Goal: Information Seeking & Learning: Find specific fact

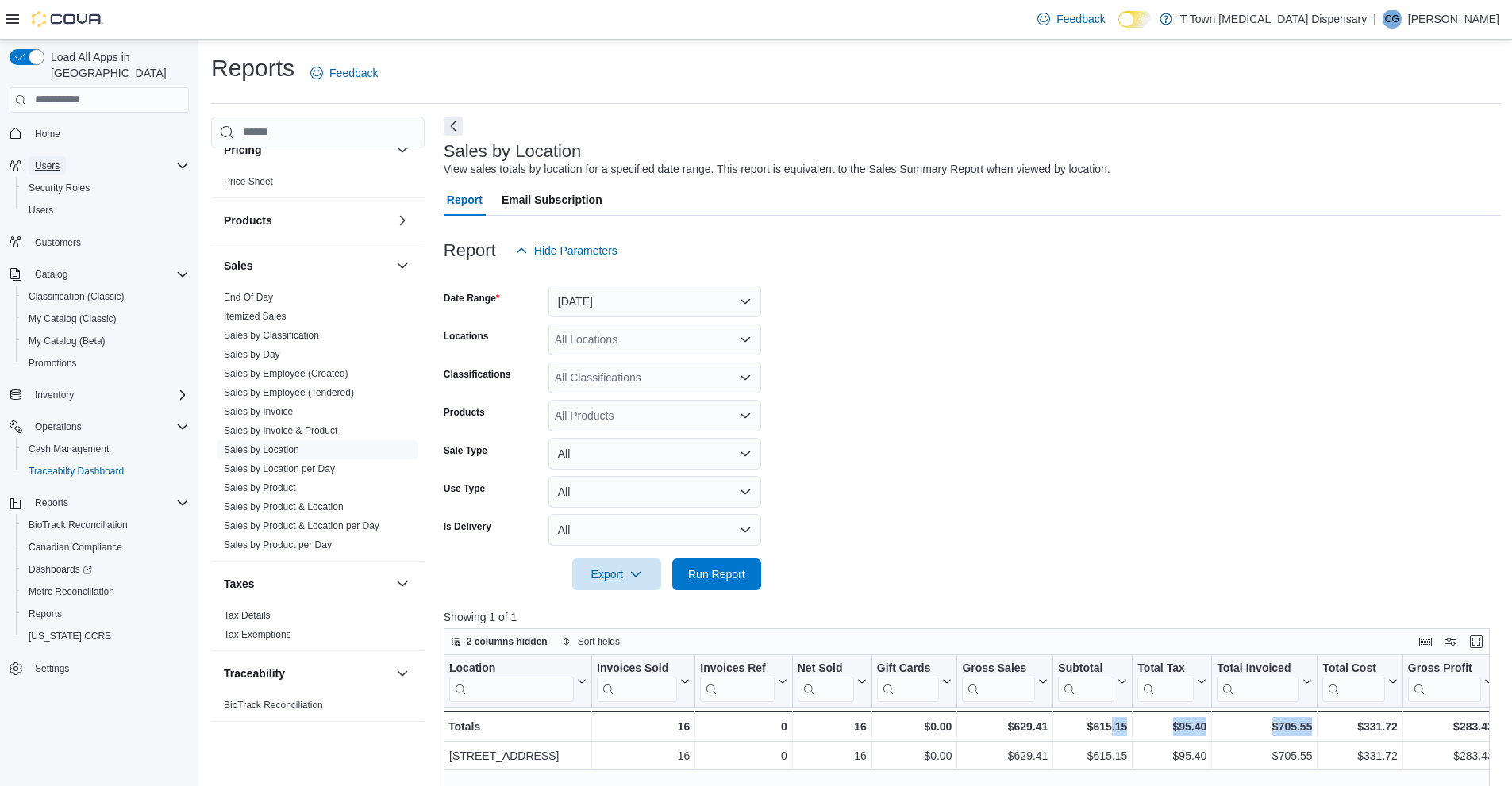
drag, startPoint x: 57, startPoint y: 146, endPoint x: 67, endPoint y: 151, distance: 11.2
click at [59, 159] on span "Users" at bounding box center [47, 166] width 24 height 13
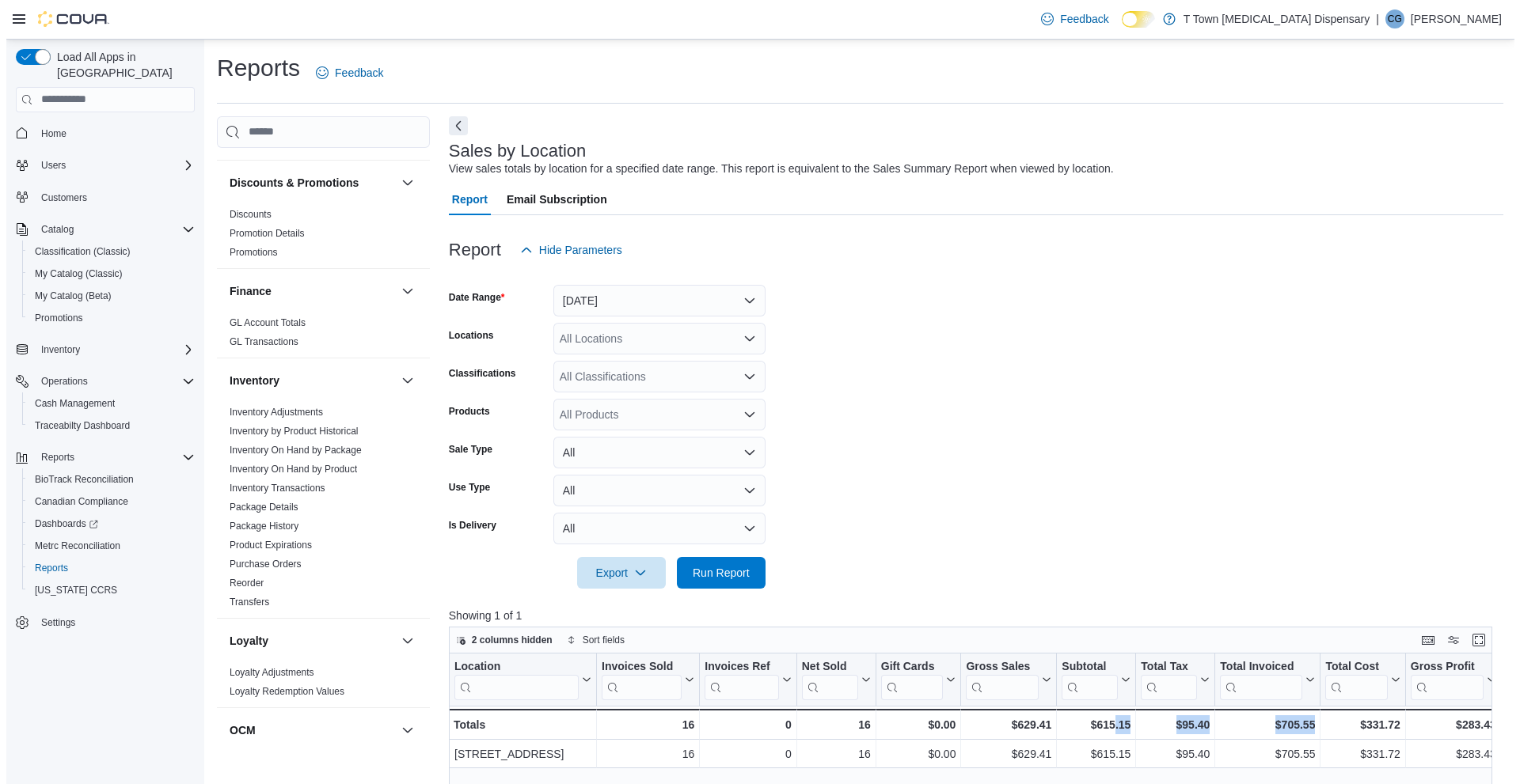
scroll to position [261, 0]
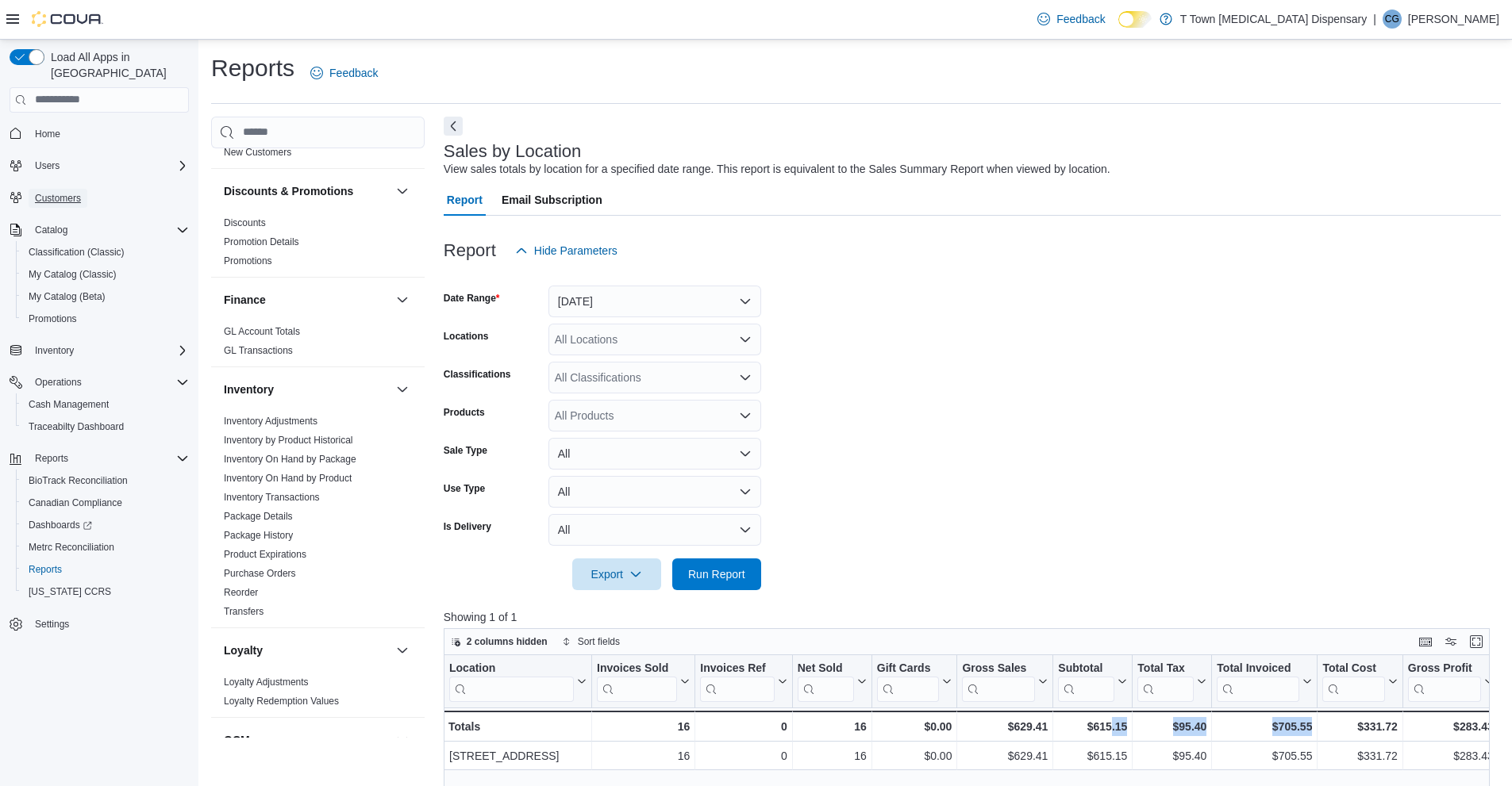
click at [67, 192] on span "Customers" at bounding box center [57, 199] width 46 height 13
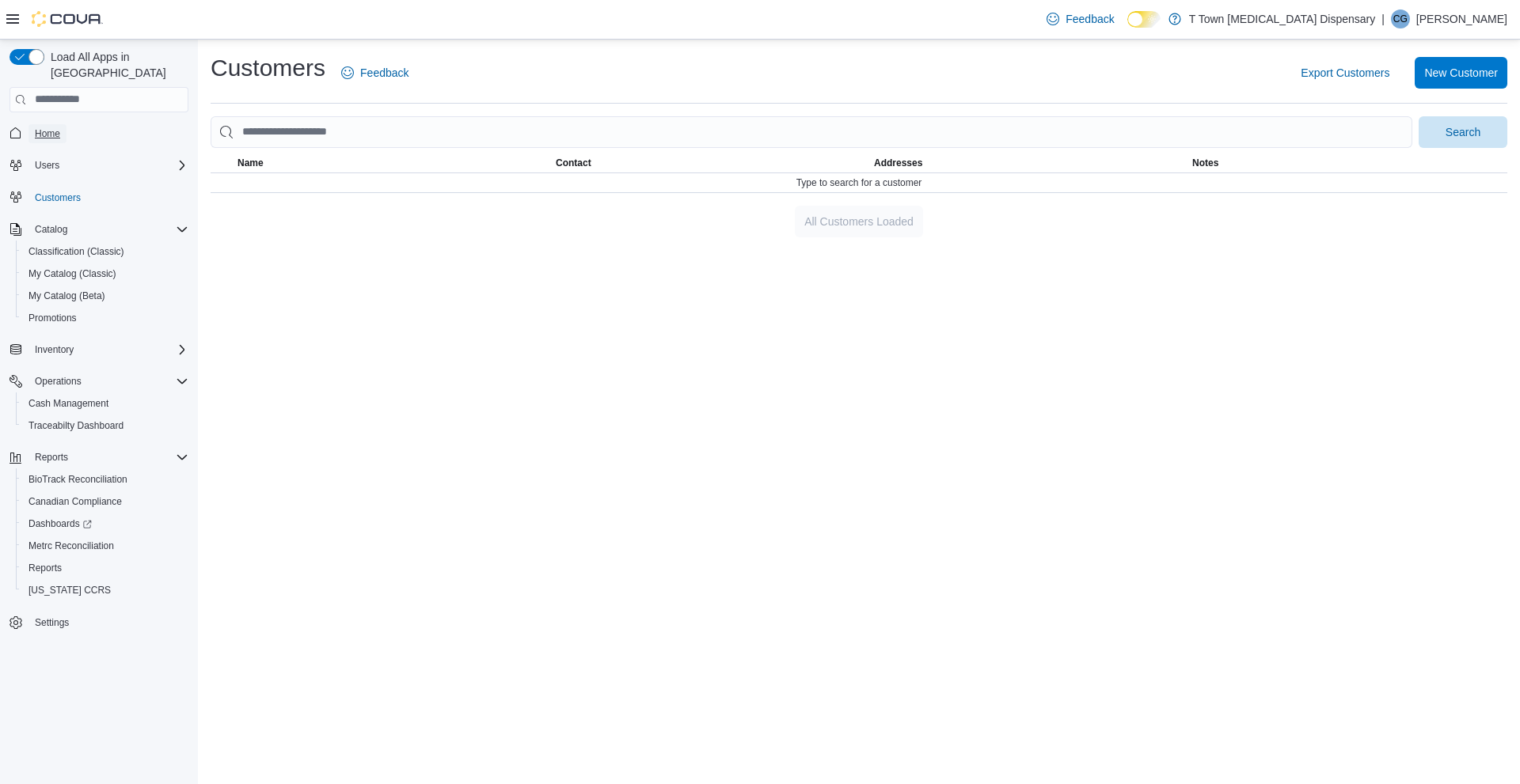
click at [44, 128] on span "Home" at bounding box center [47, 134] width 25 height 13
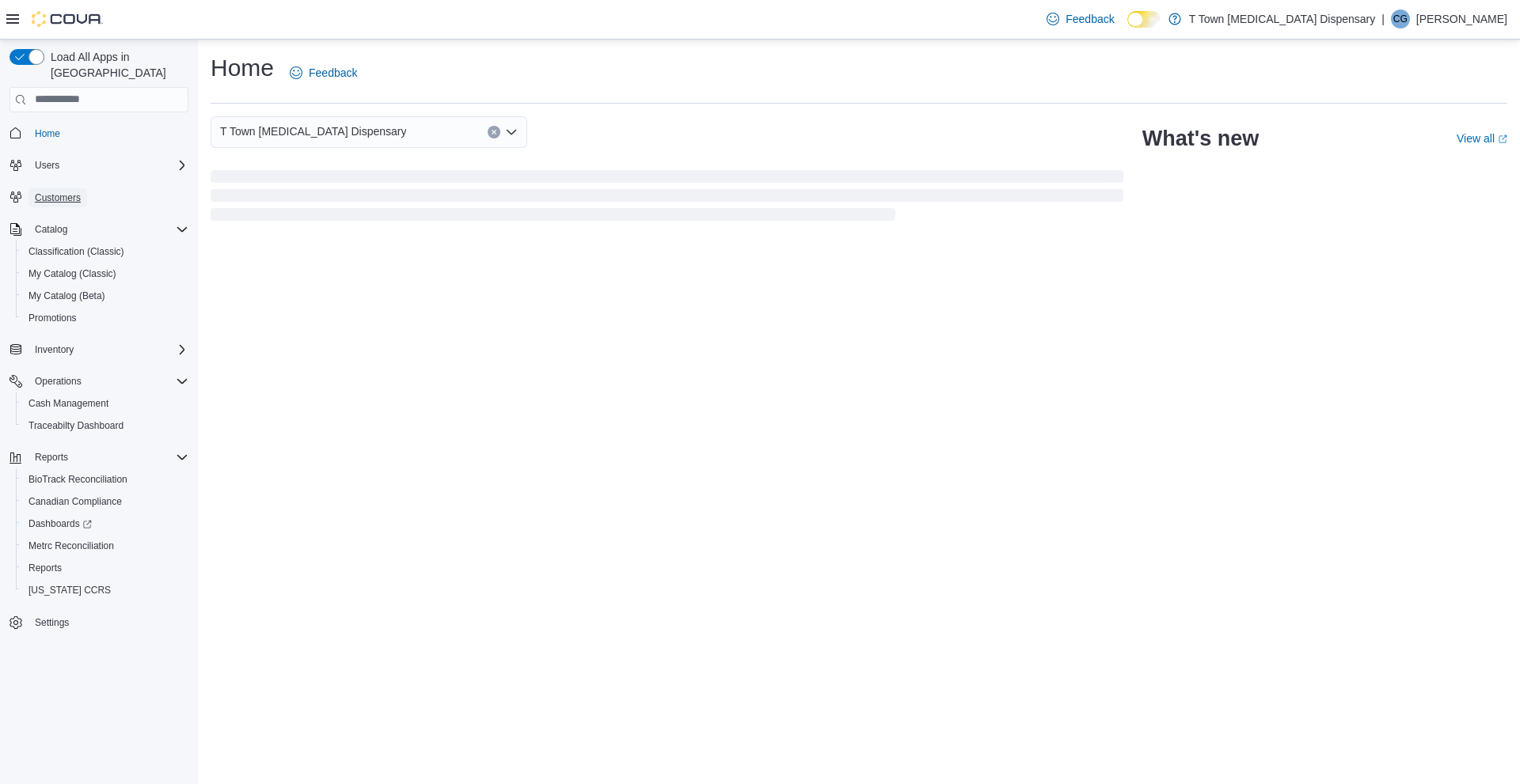
click at [73, 192] on span "Customers" at bounding box center [57, 198] width 46 height 13
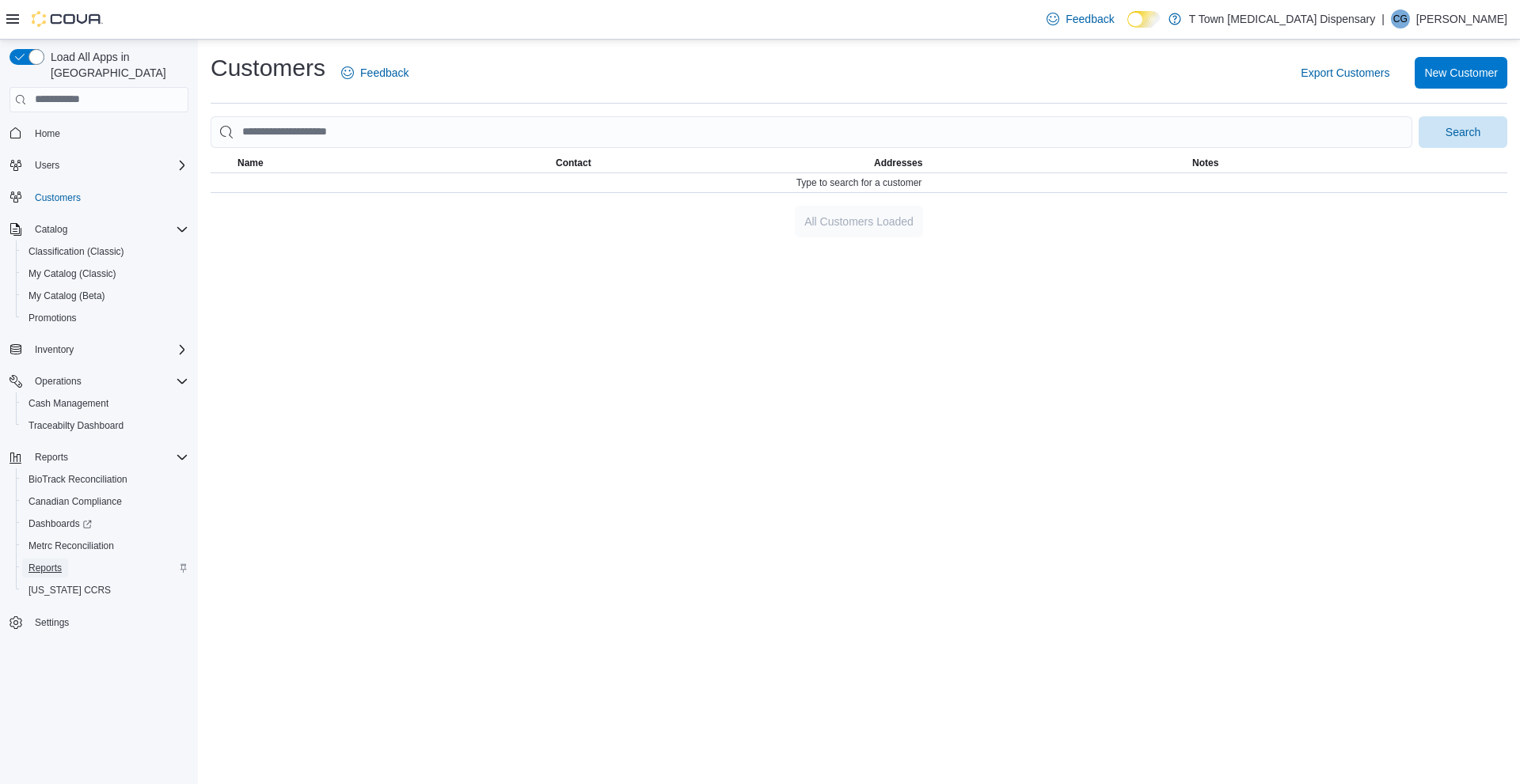
click at [49, 560] on span "Reports" at bounding box center [45, 568] width 33 height 19
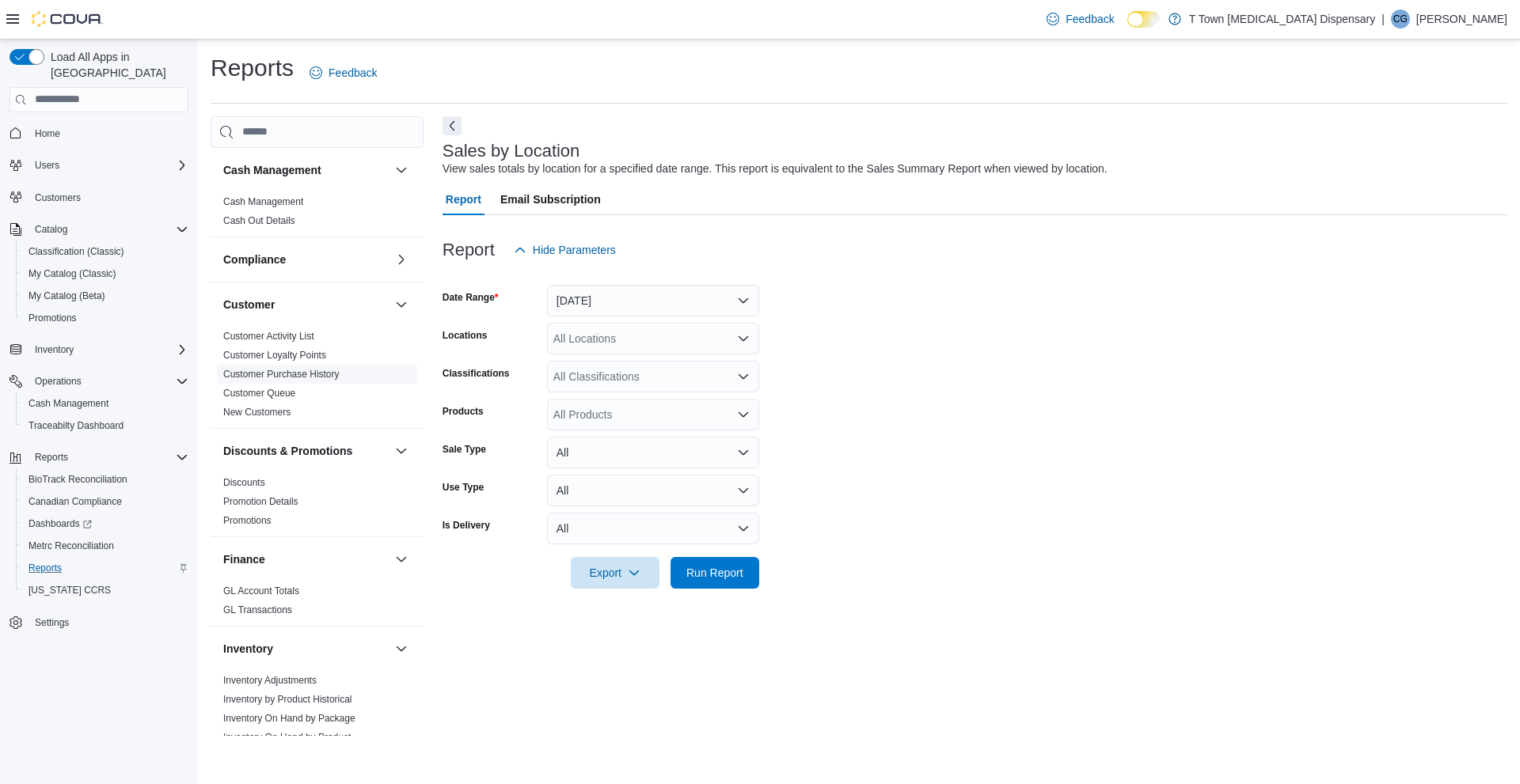
drag, startPoint x: 305, startPoint y: 340, endPoint x: 354, endPoint y: 368, distance: 56.4
click at [305, 338] on link "Customer Activity List" at bounding box center [269, 337] width 91 height 11
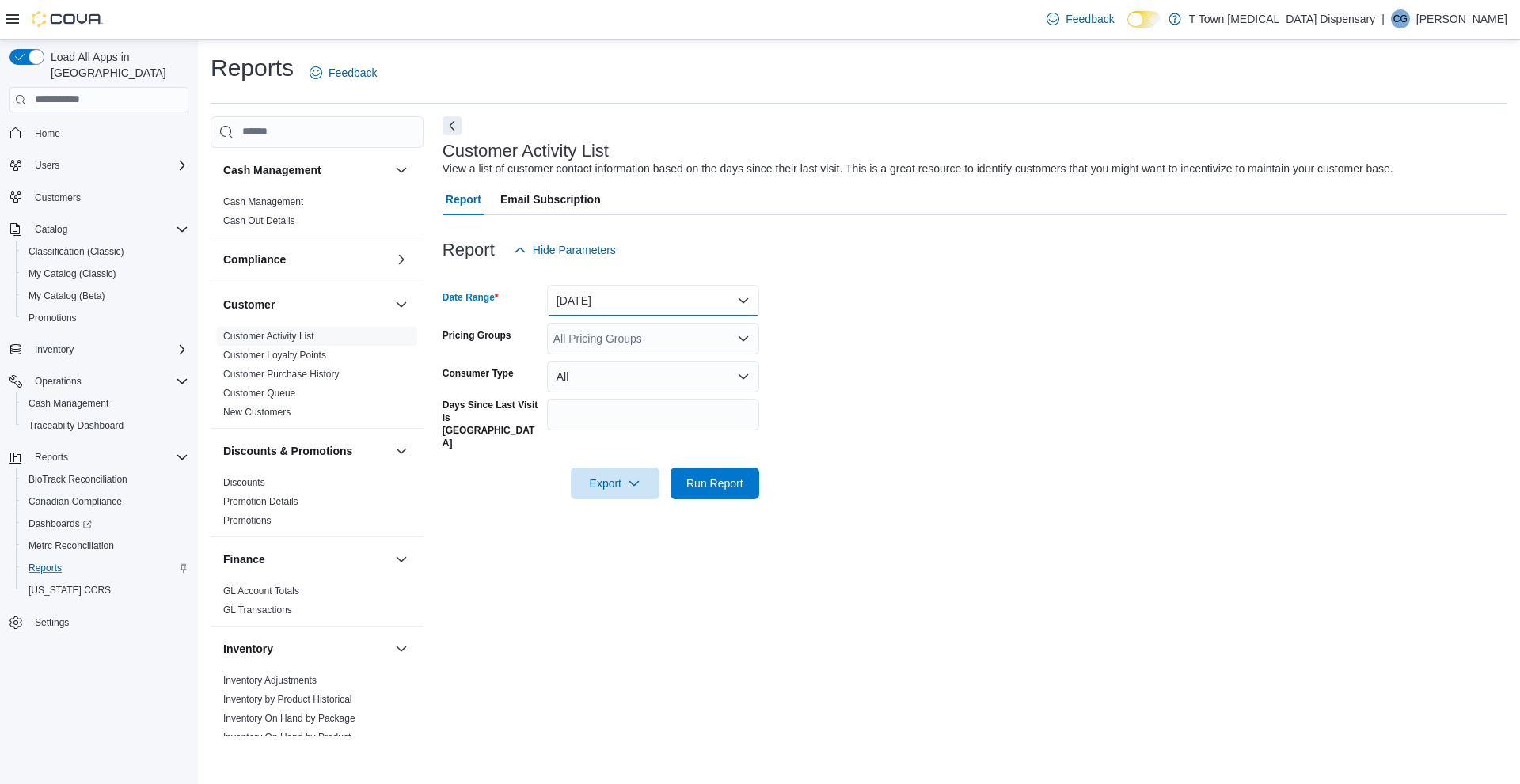
click at [600, 299] on button "[DATE]" at bounding box center [654, 300] width 213 height 31
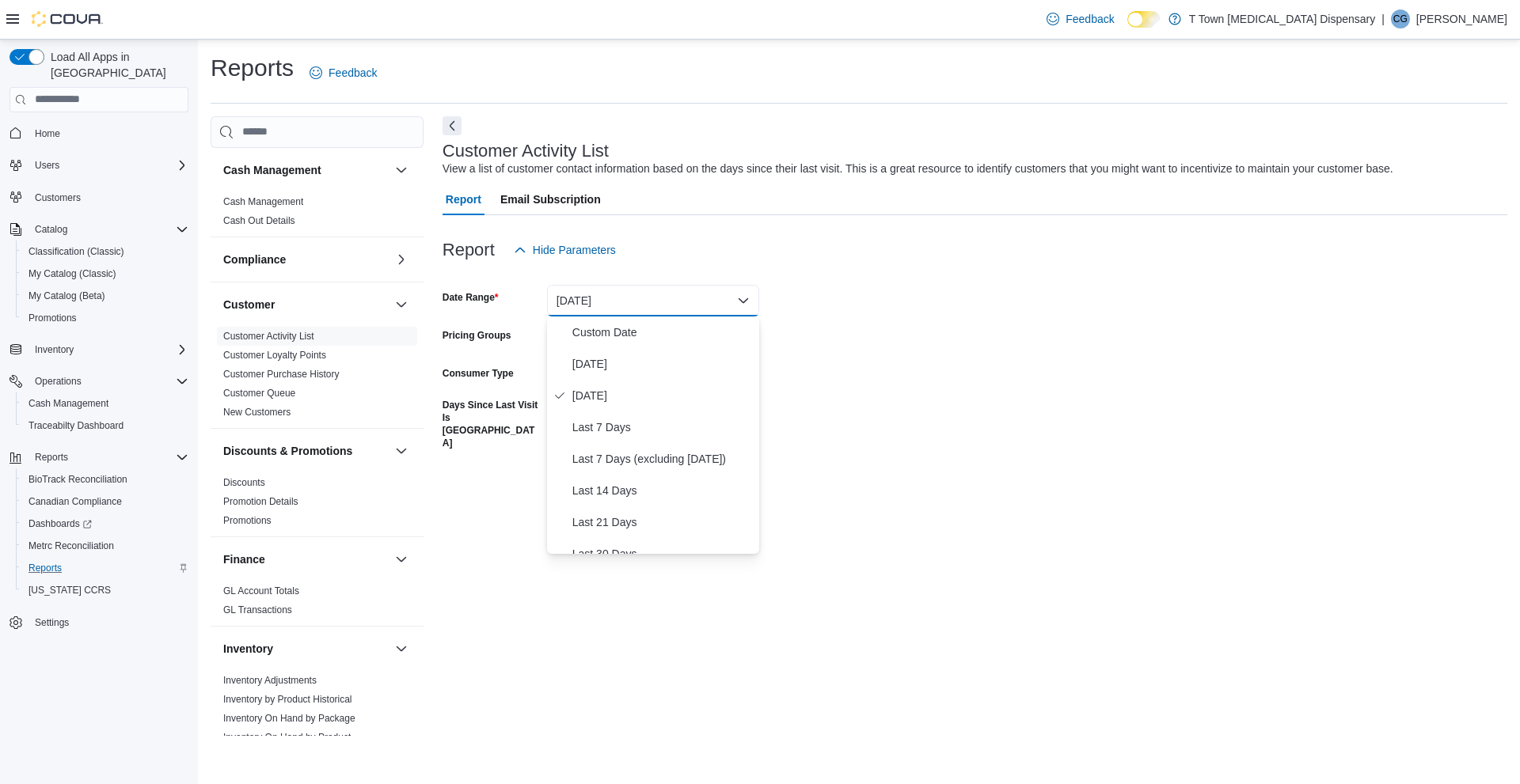
click at [1260, 513] on div "Customer Activity List View a list of customer contact information based on the…" at bounding box center [975, 426] width 1065 height 620
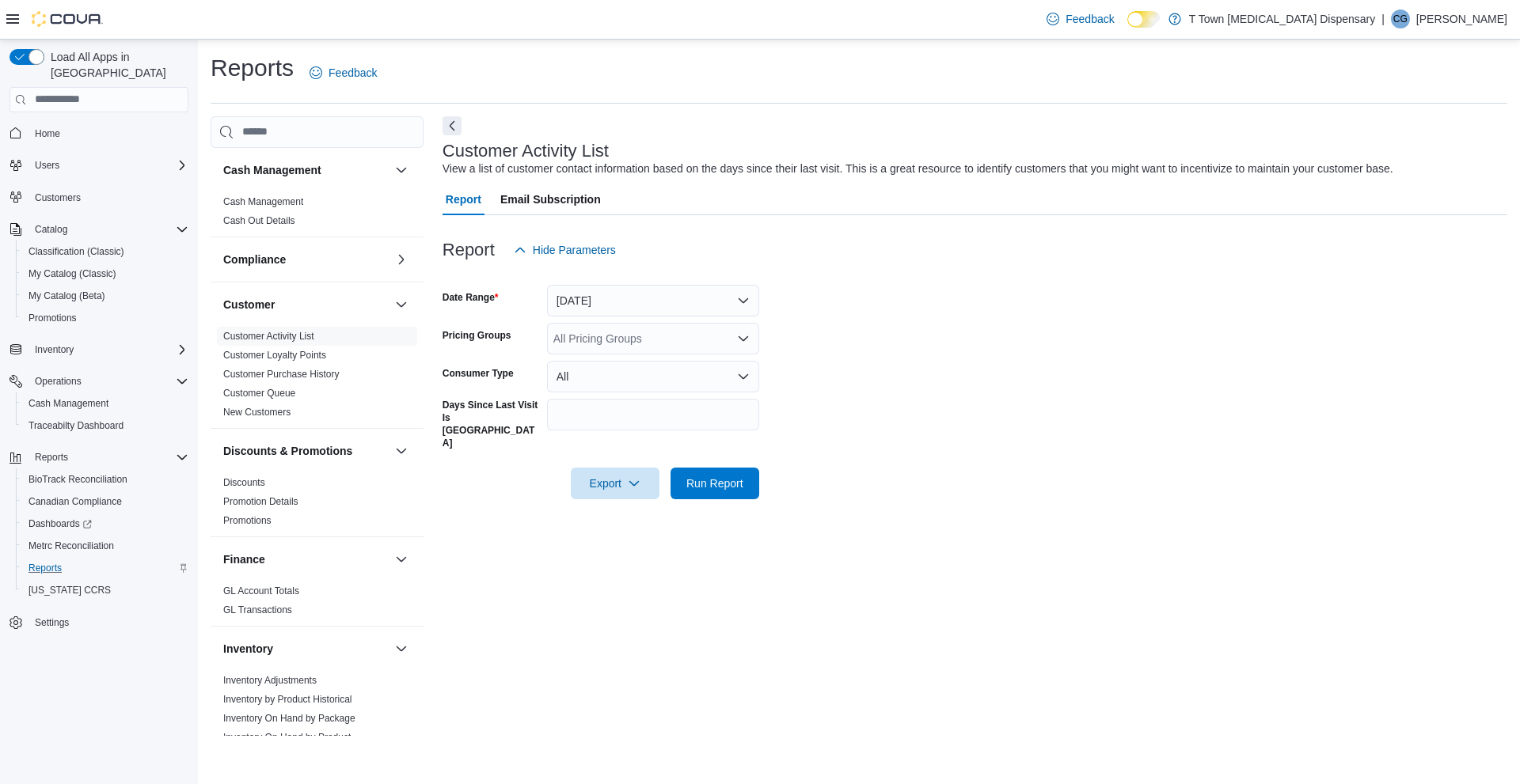
click at [700, 455] on div at bounding box center [975, 462] width 1065 height 13
click at [707, 475] on span "Run Report" at bounding box center [715, 483] width 57 height 16
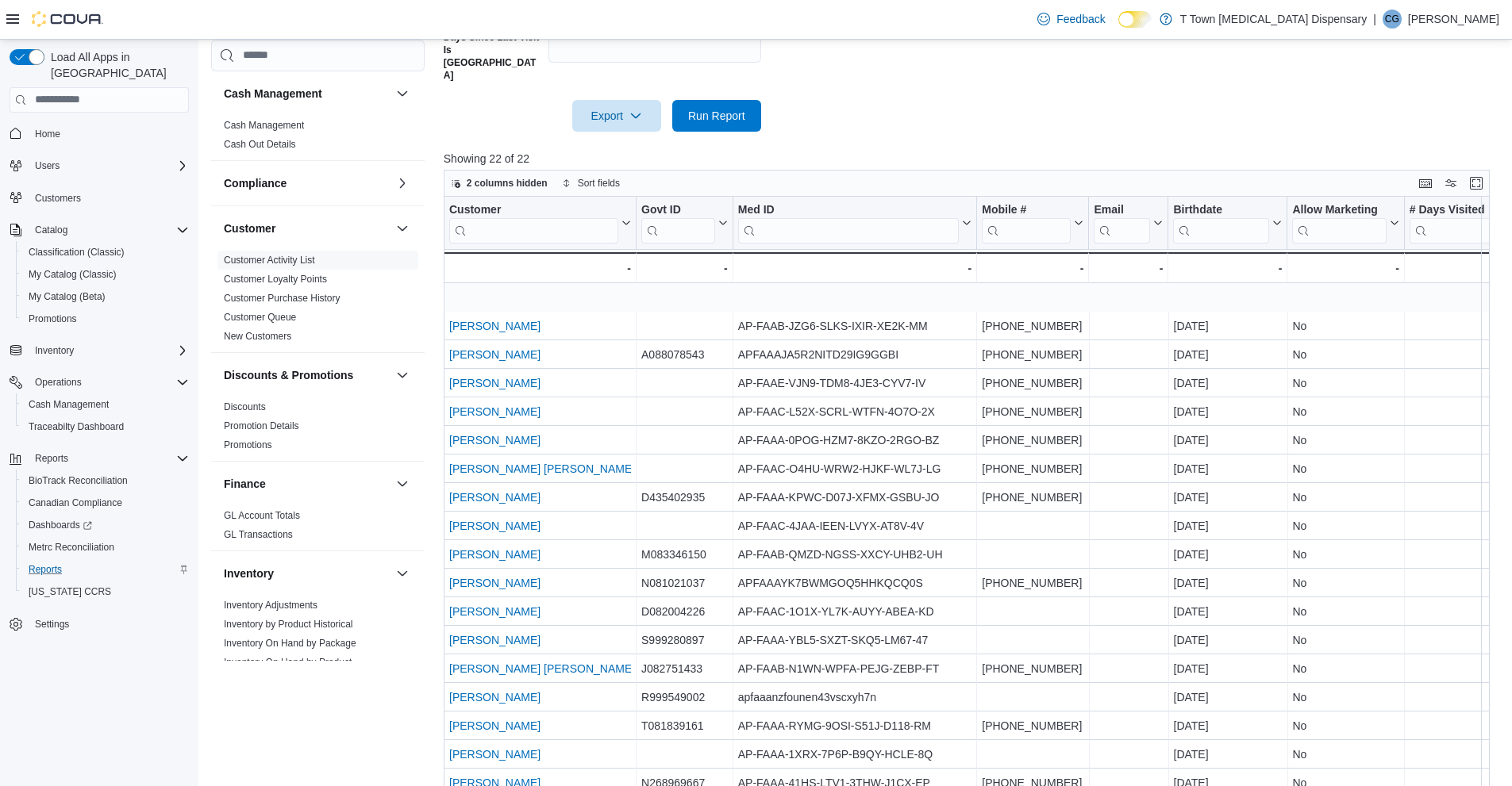
scroll to position [121, 0]
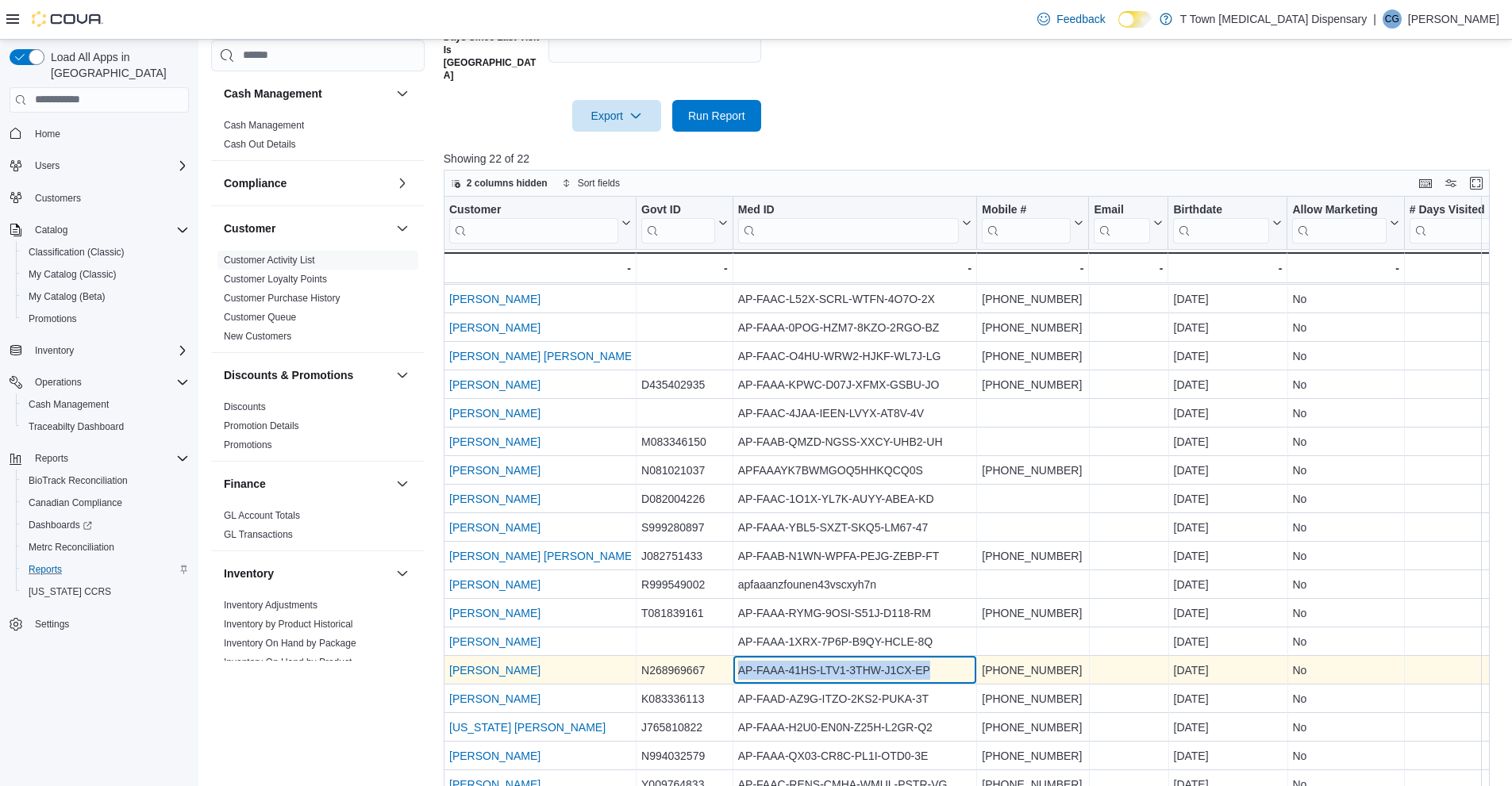
drag, startPoint x: 936, startPoint y: 642, endPoint x: 734, endPoint y: 642, distance: 202.0
click at [734, 656] on div "AP-FAAA-41HS-LTV1-3THW-J1CX-EP - Med ID, column 3, row 18" at bounding box center [855, 671] width 244 height 29
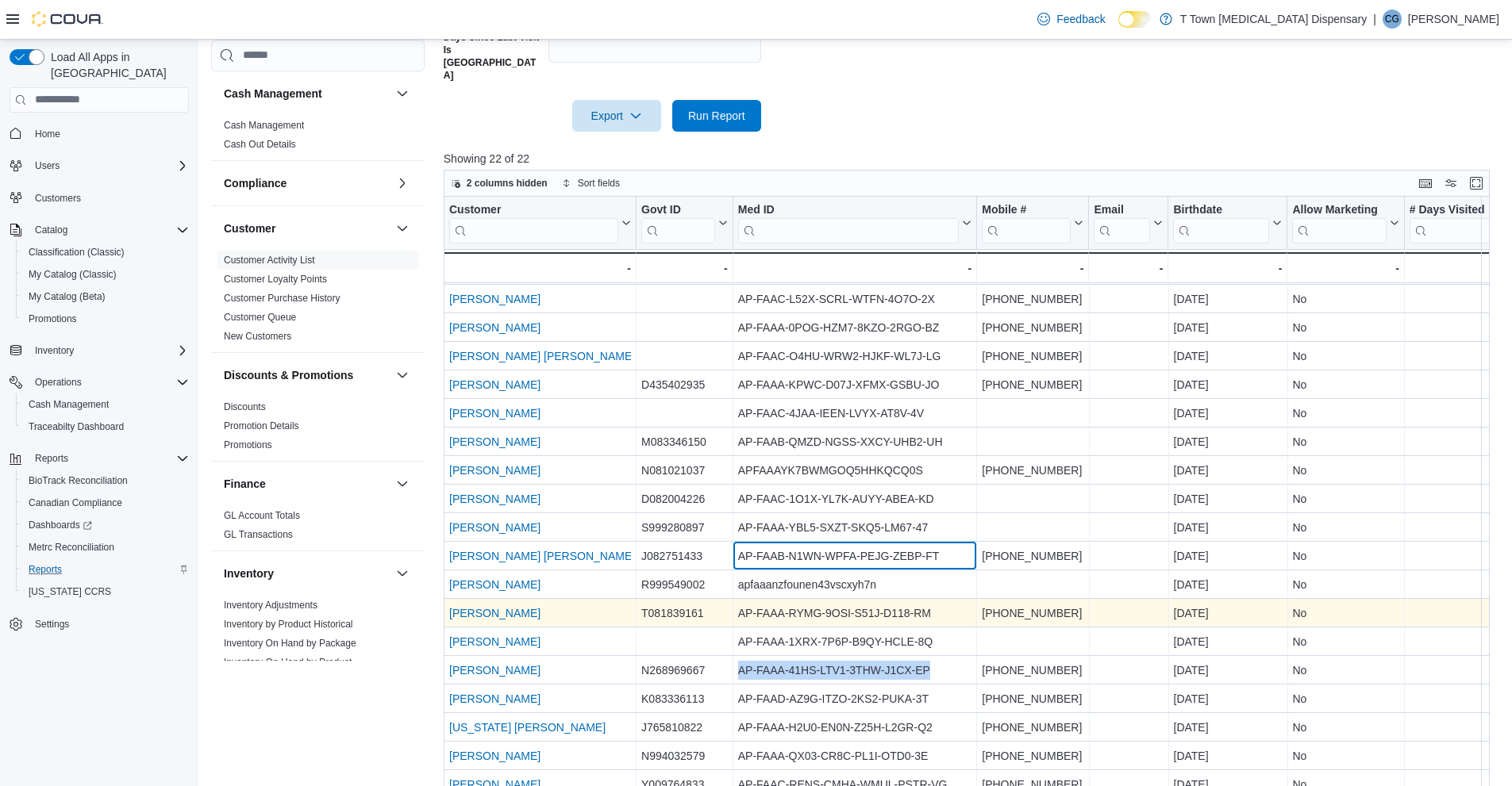
click at [826, 547] on div "AP-FAAB-N1WN-WPFA-PEJG-ZEBP-FT" at bounding box center [855, 556] width 235 height 19
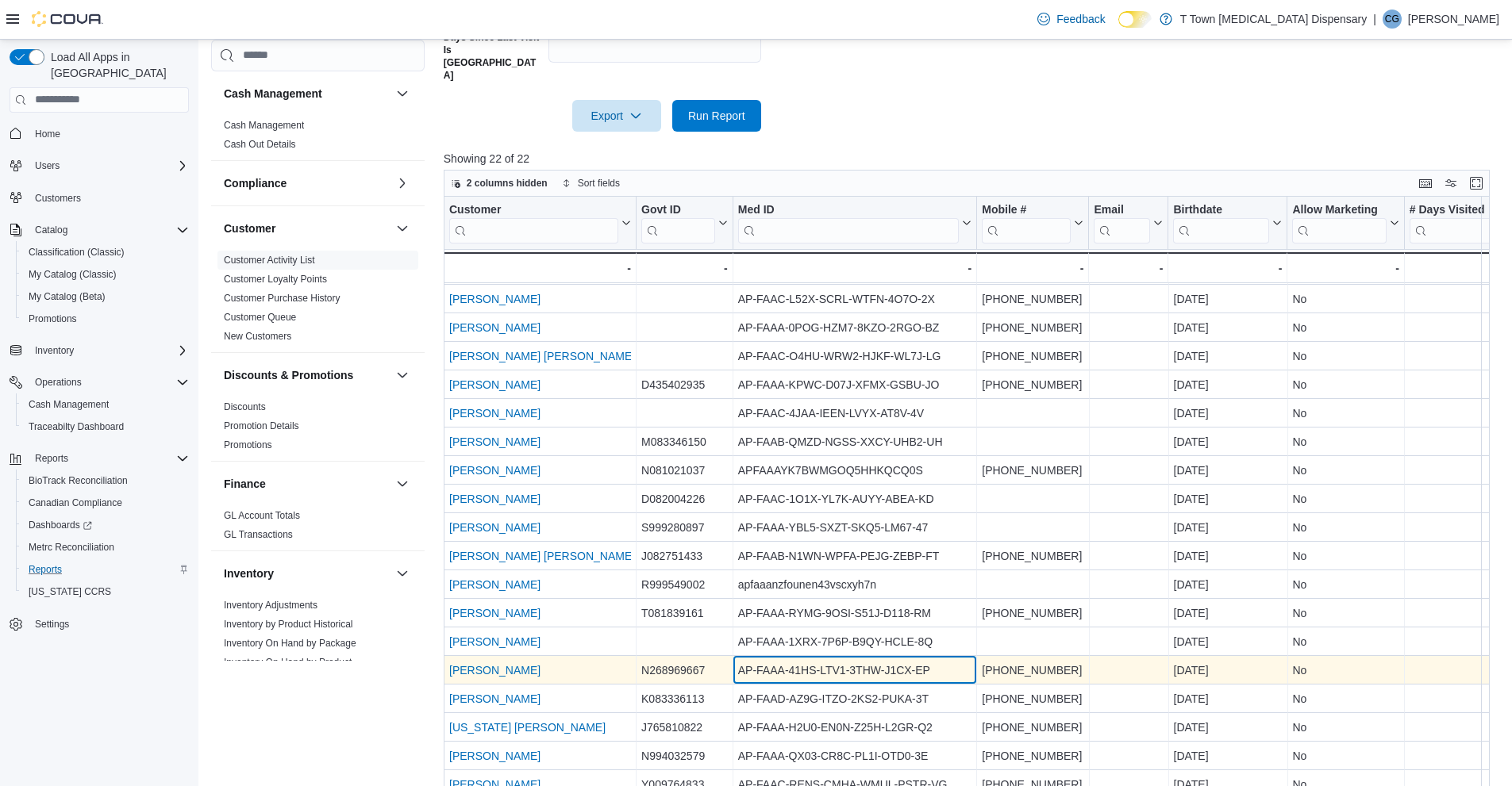
click at [915, 656] on div "AP-FAAA-41HS-LTV1-3THW-J1CX-EP - Med ID, column 3, row 18" at bounding box center [855, 671] width 244 height 29
drag, startPoint x: 933, startPoint y: 637, endPoint x: 730, endPoint y: 632, distance: 203.1
click at [725, 656] on div "[PERSON_NAME] - Customer URL, column 1, row 18 N268969667 - Govt ID, column 2, …" at bounding box center [1239, 671] width 1590 height 29
copy div "- Govt ID, column 2, row 18 AP-FAAA-41HS-LTV1-3THW-J1CX-EP"
